Goal: Task Accomplishment & Management: Manage account settings

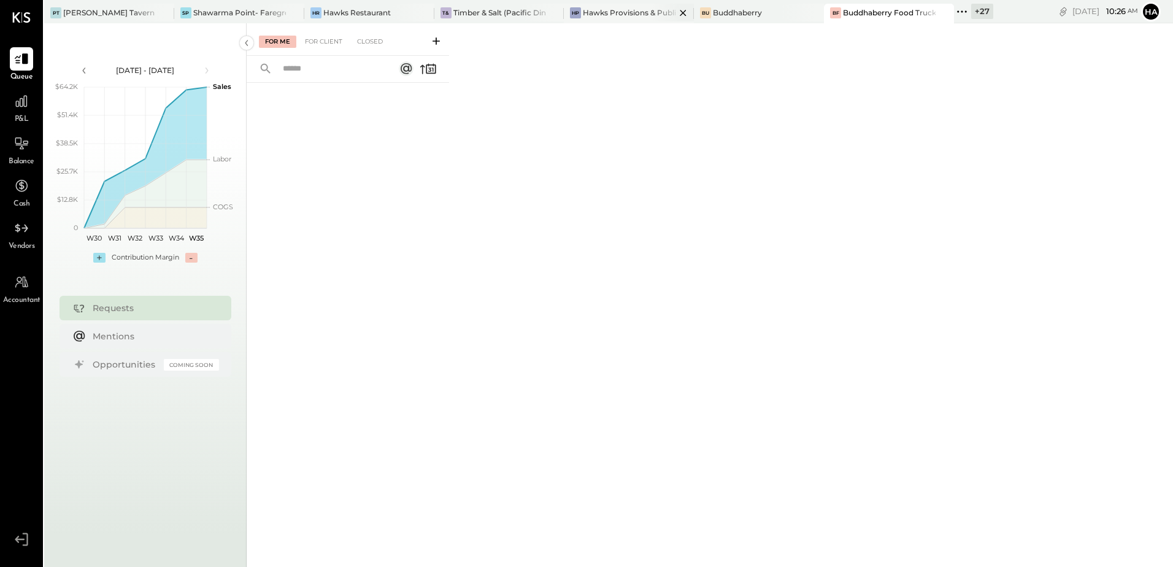
click at [646, 15] on div "Hawks Provisions & Public House" at bounding box center [629, 12] width 93 height 10
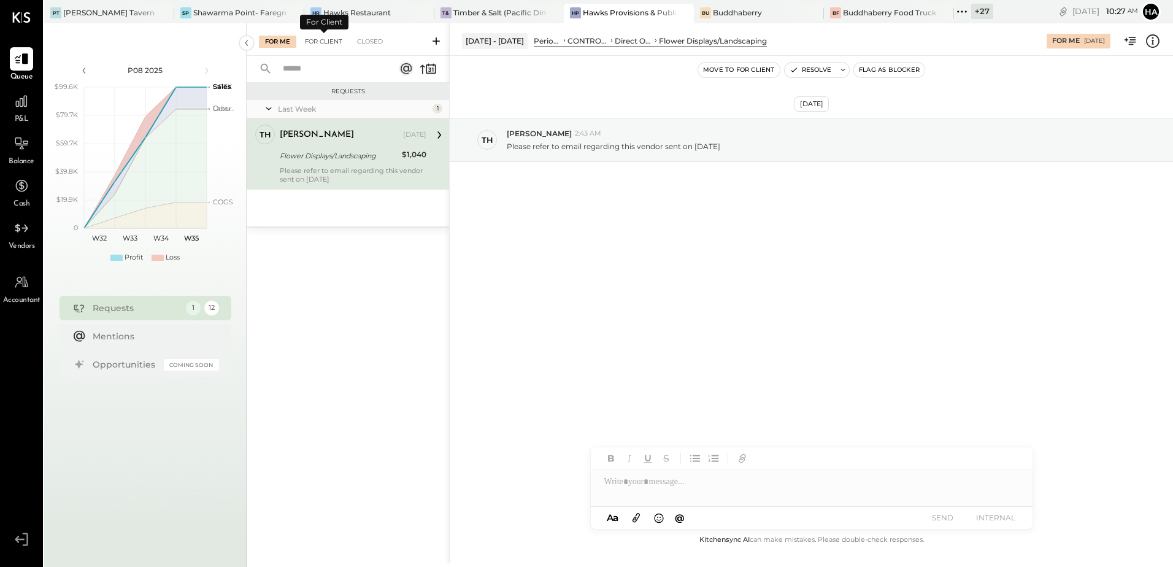
click at [326, 42] on div "For Client" at bounding box center [324, 42] width 50 height 12
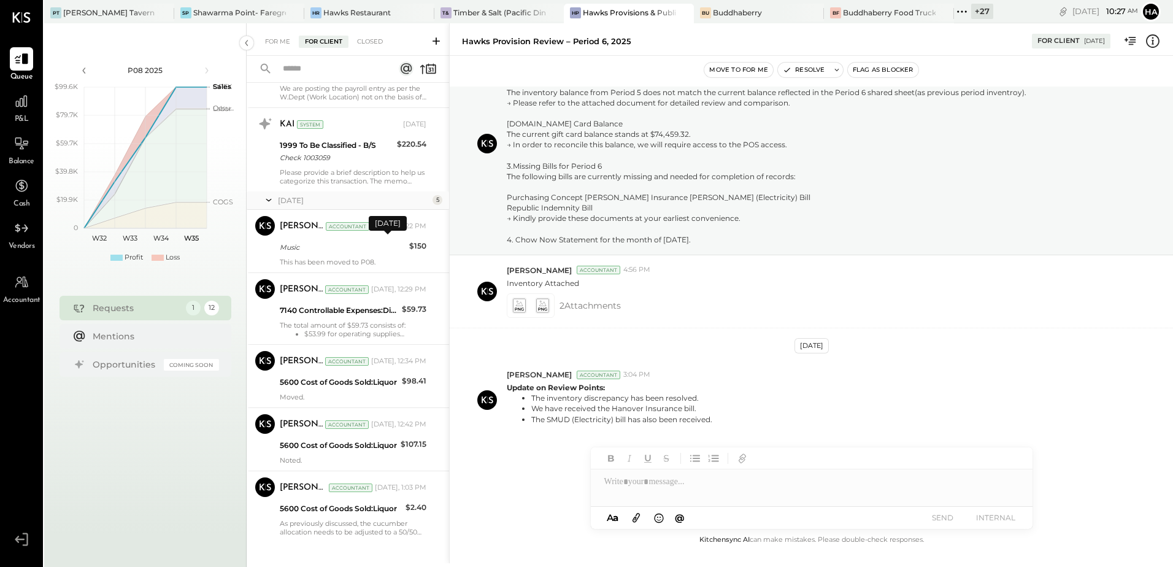
scroll to position [459, 0]
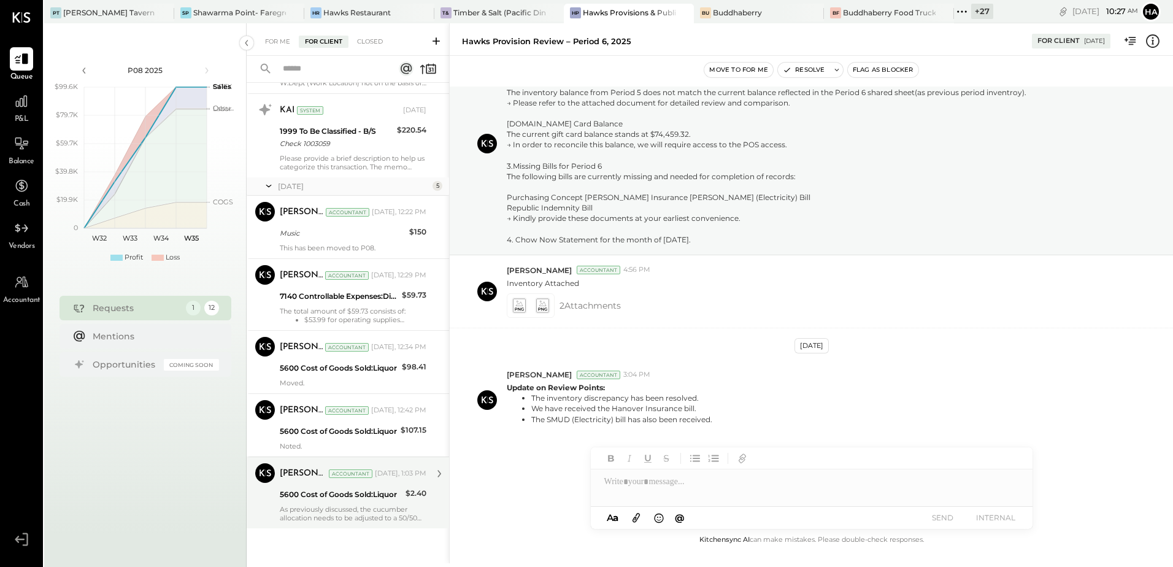
click at [335, 500] on div "5600 Cost of Goods Sold:Liquor" at bounding box center [341, 494] width 122 height 12
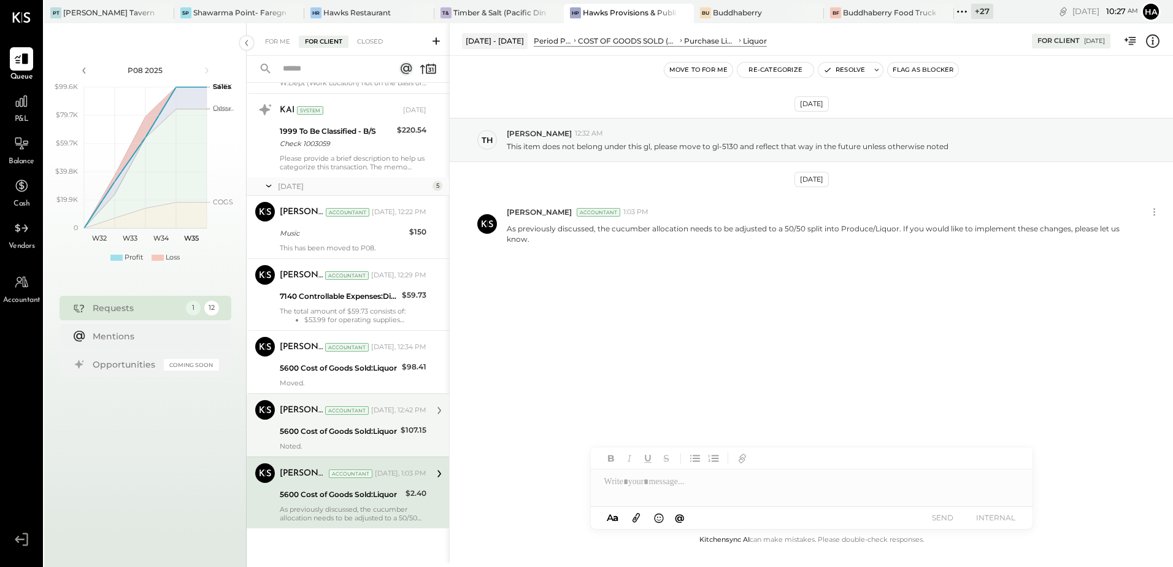
click at [332, 429] on div "5600 Cost of Goods Sold:Liquor" at bounding box center [338, 431] width 117 height 12
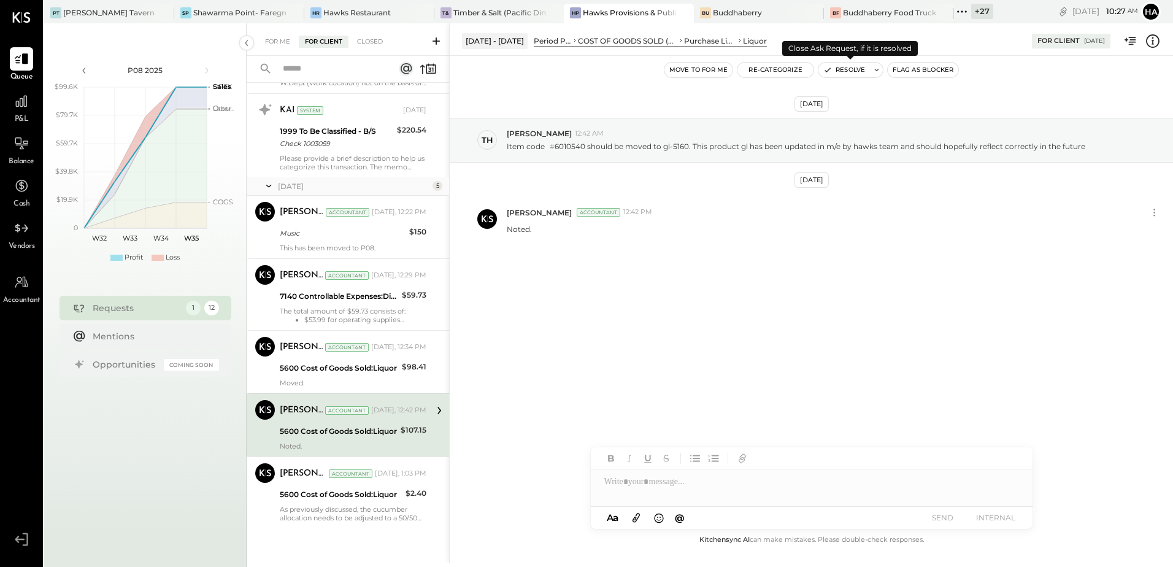
click at [850, 71] on button "Resolve" at bounding box center [844, 70] width 52 height 15
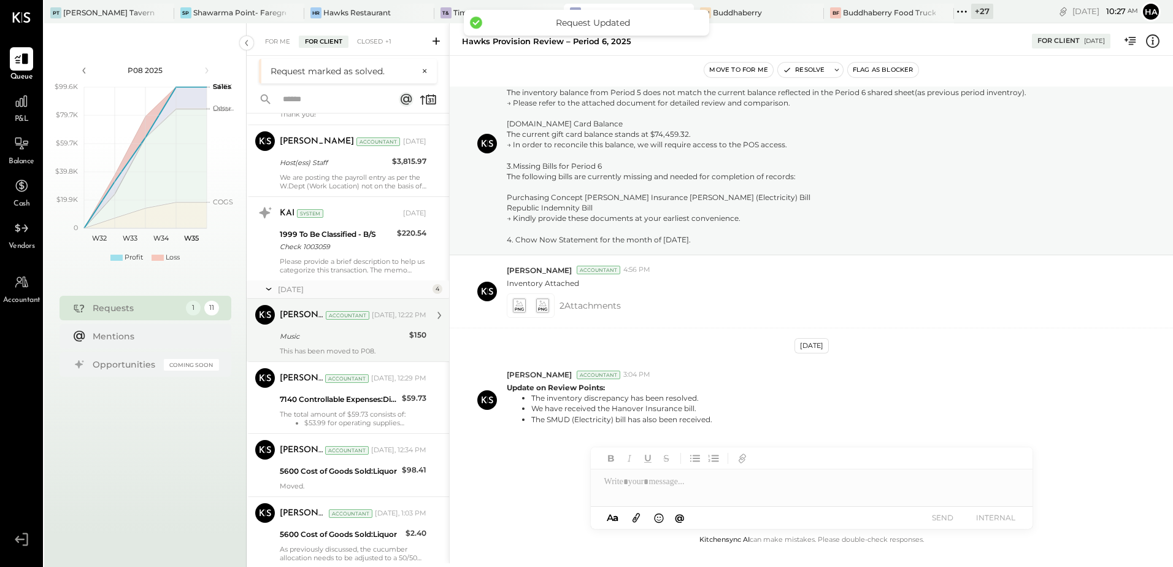
scroll to position [396, 0]
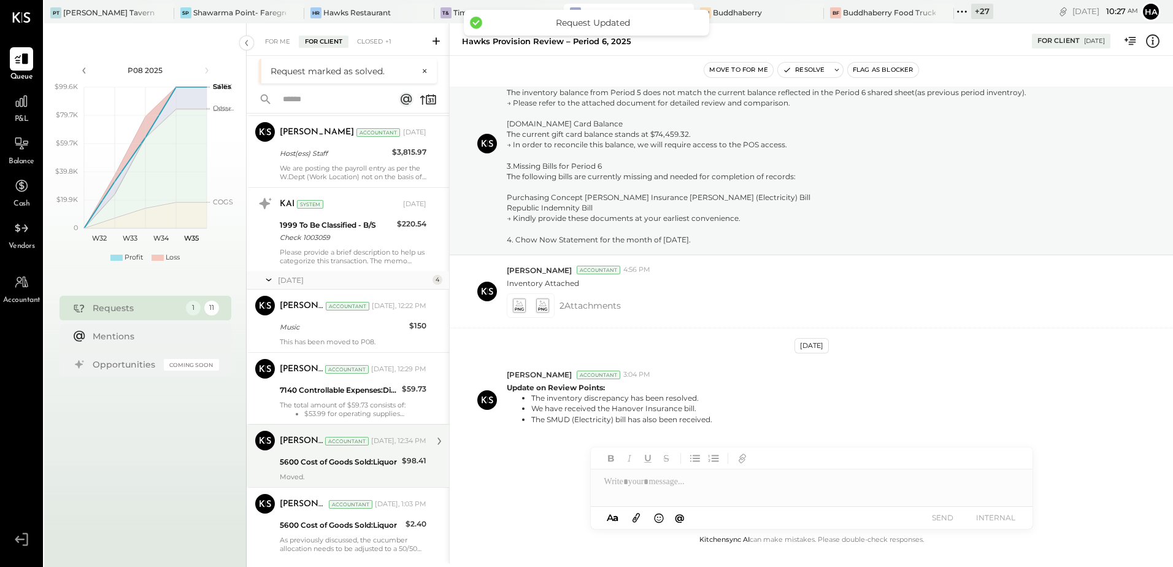
click at [323, 464] on div "5600 Cost of Goods Sold:Liquor" at bounding box center [339, 462] width 118 height 12
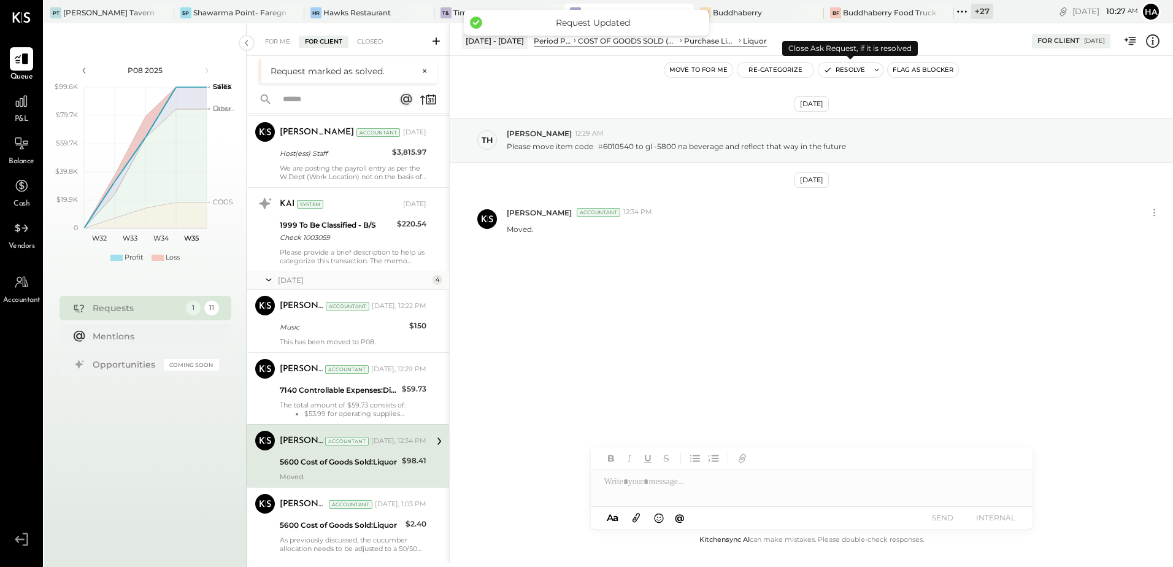
click at [847, 68] on button "Resolve" at bounding box center [844, 70] width 52 height 15
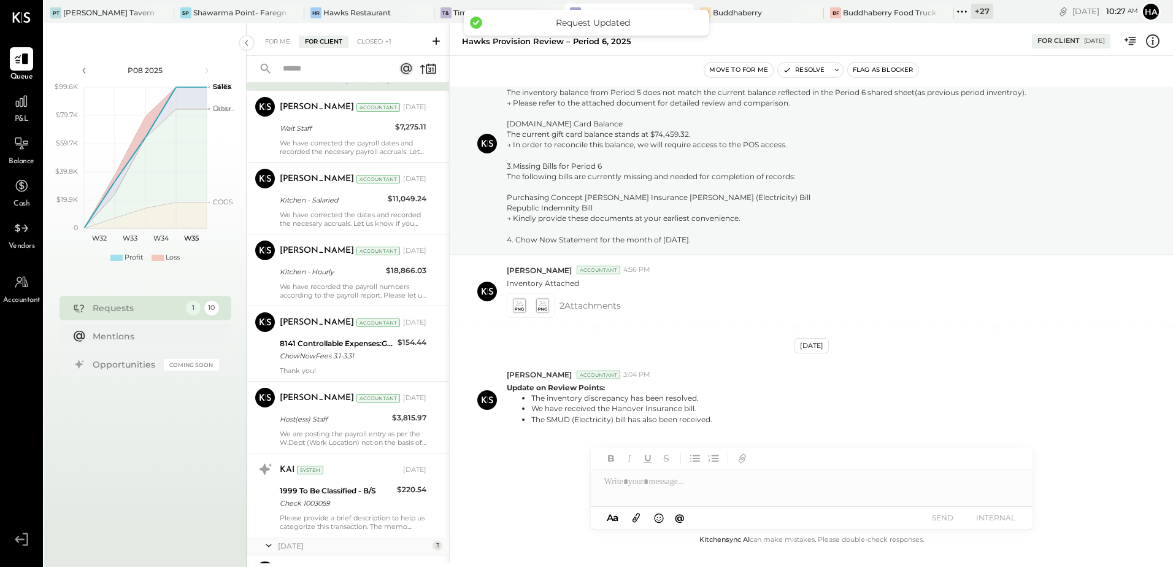
scroll to position [332, 0]
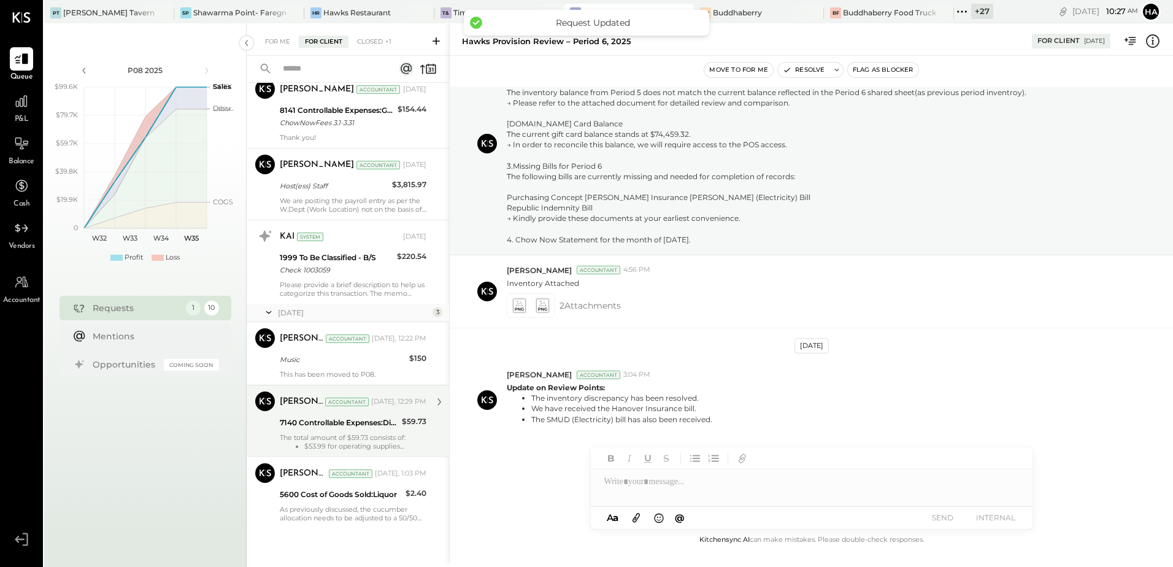
click at [329, 427] on div "7140 Controllable Expenses:Direct Operating Expenses:Operating Supplies" at bounding box center [339, 422] width 118 height 12
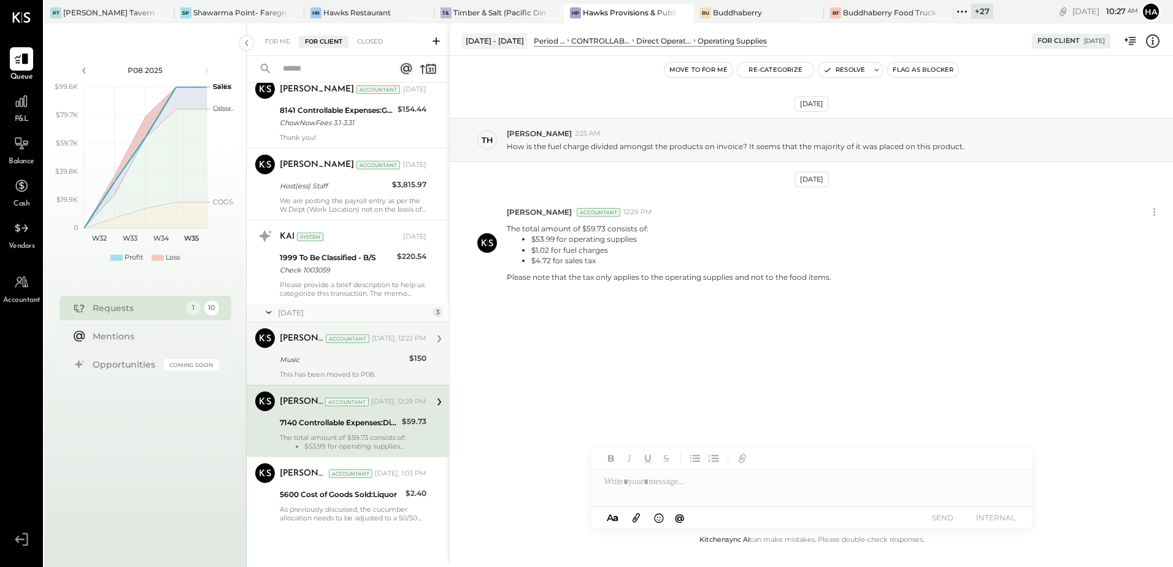
click at [335, 357] on div "Music" at bounding box center [343, 359] width 126 height 12
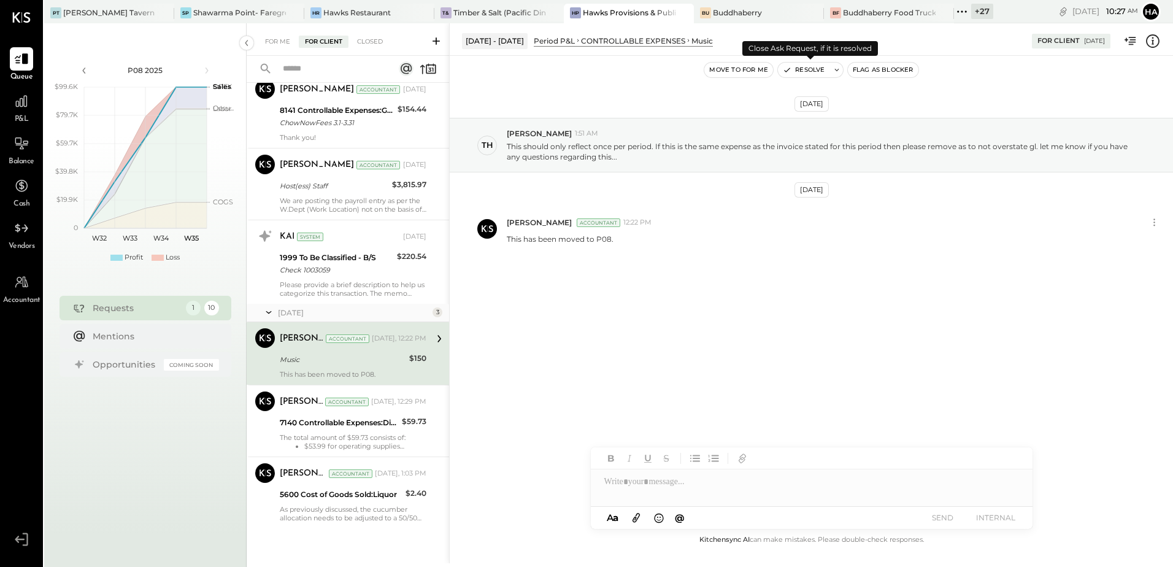
click at [803, 67] on button "Resolve" at bounding box center [804, 70] width 52 height 15
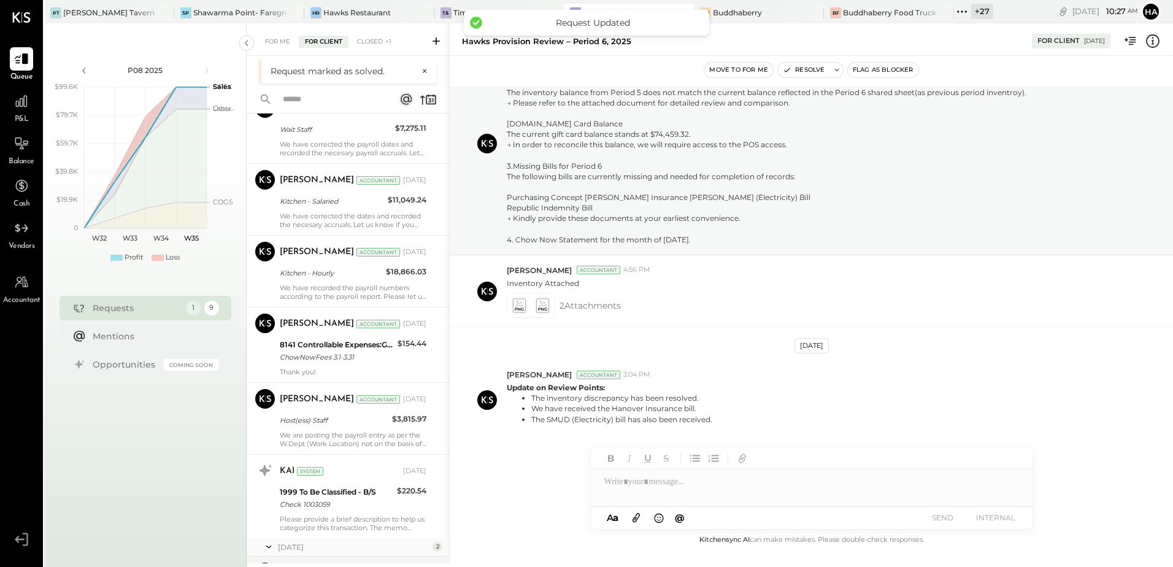
scroll to position [269, 0]
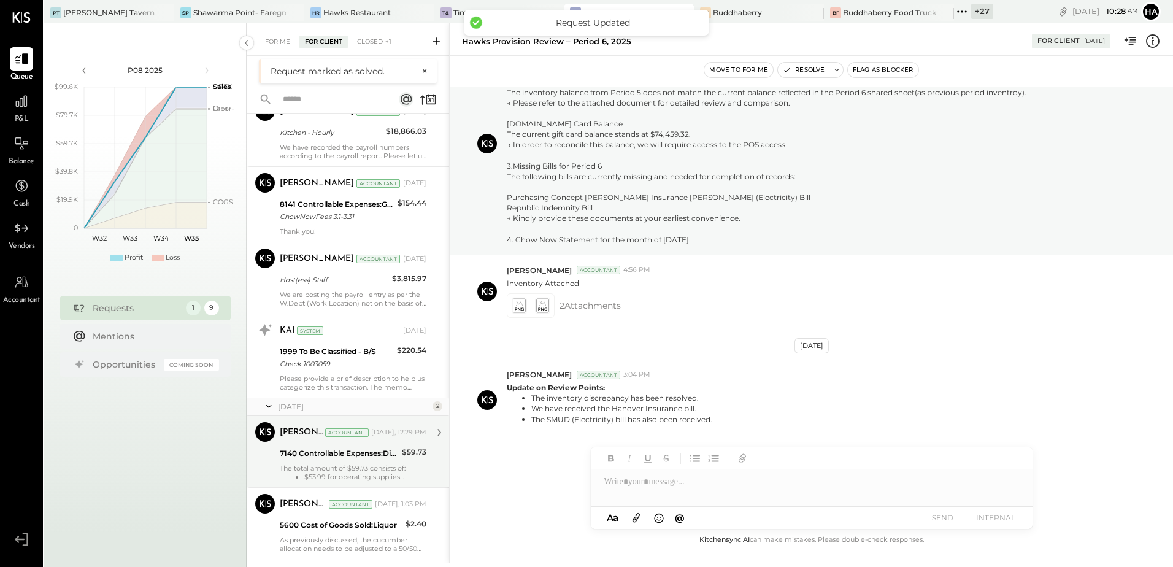
click at [342, 460] on div "7140 Controllable Expenses:Direct Operating Expenses:Operating Supplies" at bounding box center [339, 453] width 118 height 15
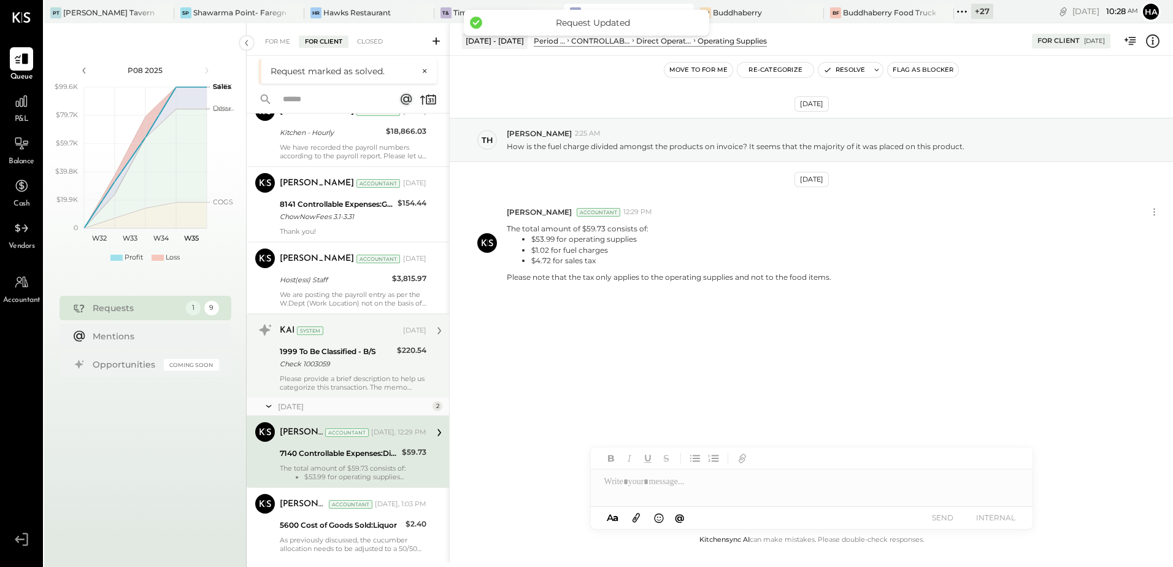
scroll to position [208, 0]
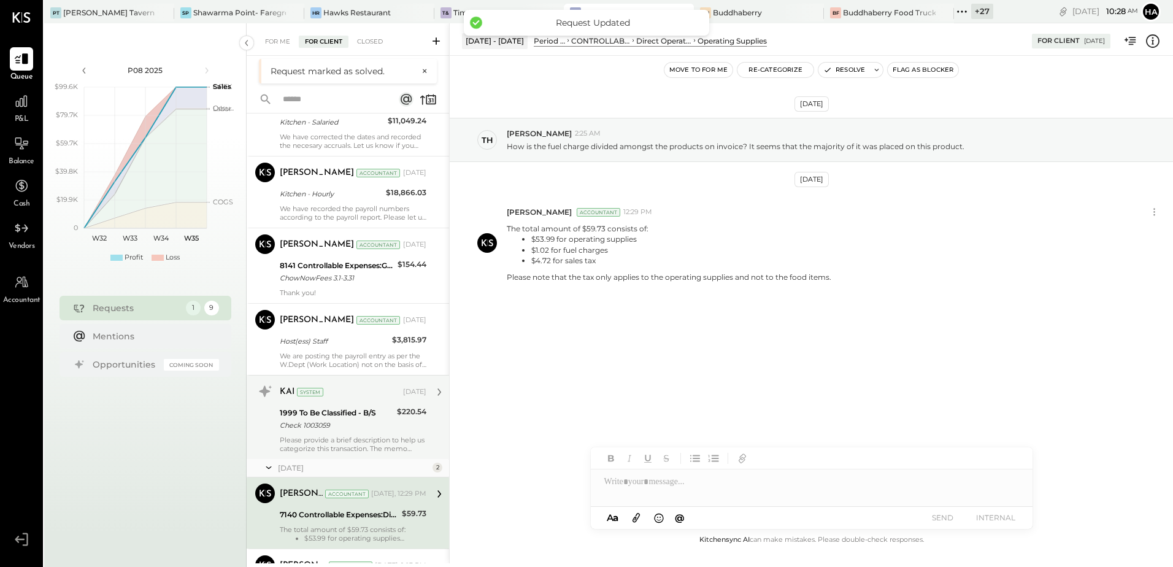
click at [332, 351] on div "We are posting the payroll entry as per the W.Dept (Work Location) not on the b…" at bounding box center [353, 359] width 147 height 17
